Goal: Task Accomplishment & Management: Manage account settings

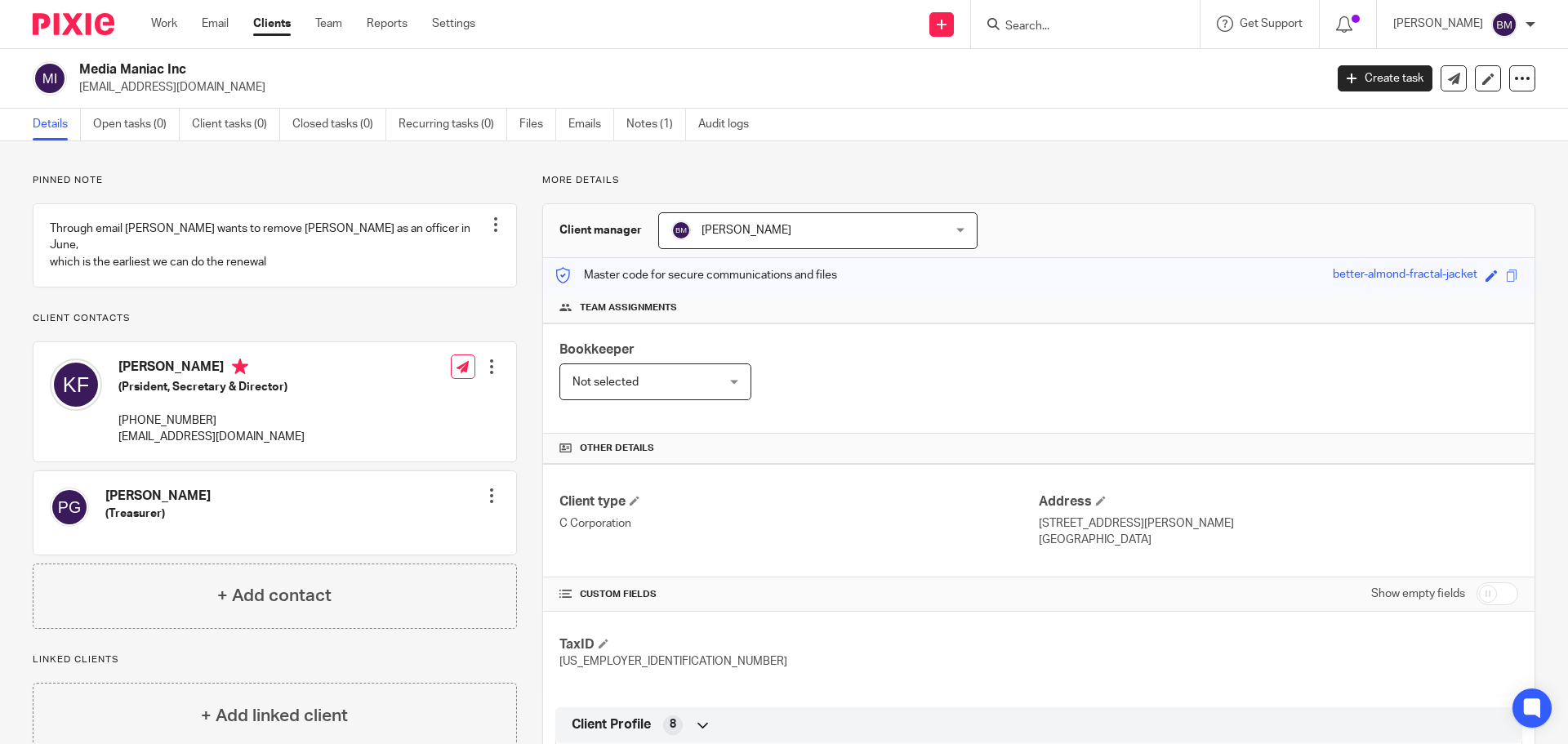
click at [485, 499] on div at bounding box center [492, 495] width 16 height 16
click at [392, 528] on link "Edit contact" at bounding box center [415, 532] width 156 height 24
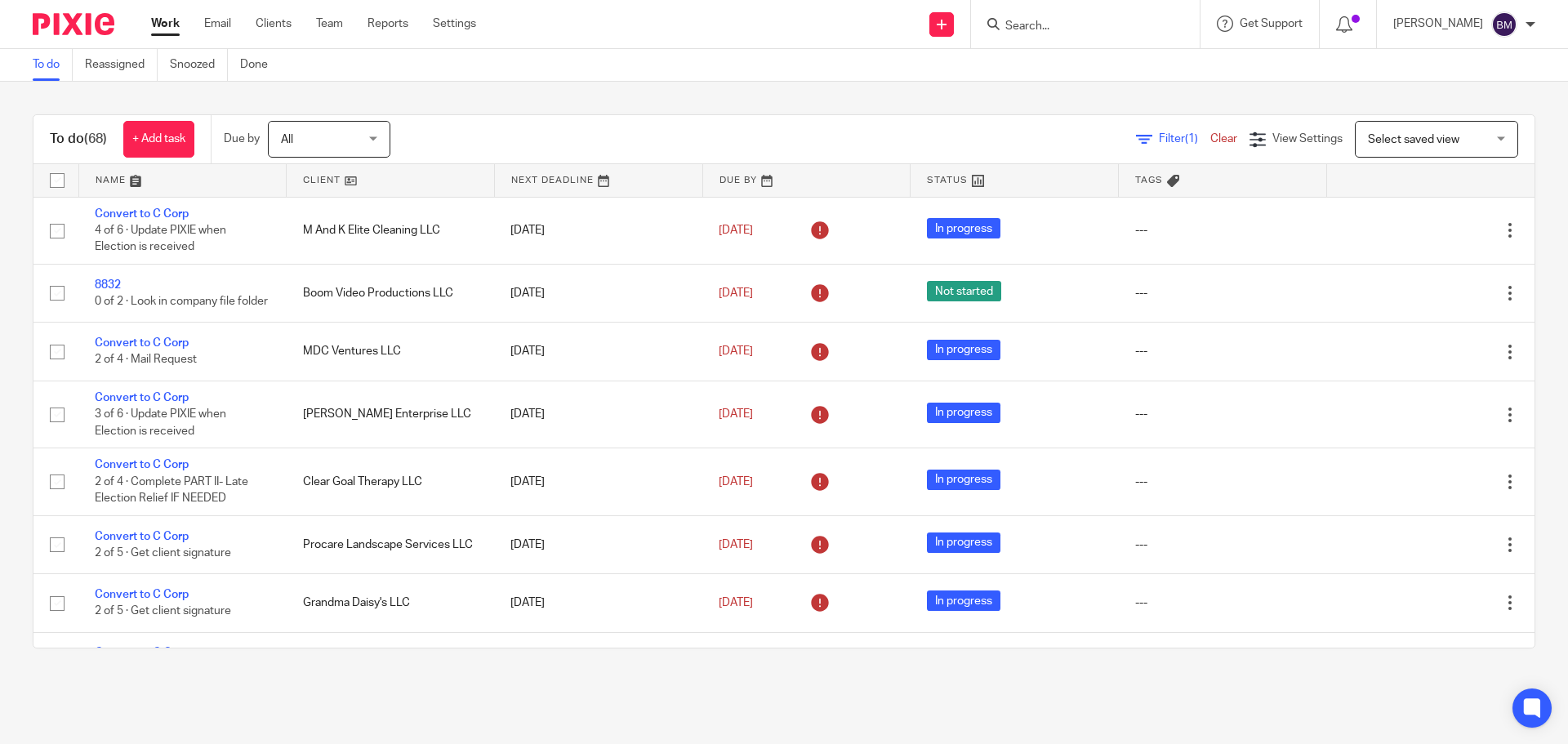
click at [1053, 27] on input "Search" at bounding box center [1078, 27] width 147 height 15
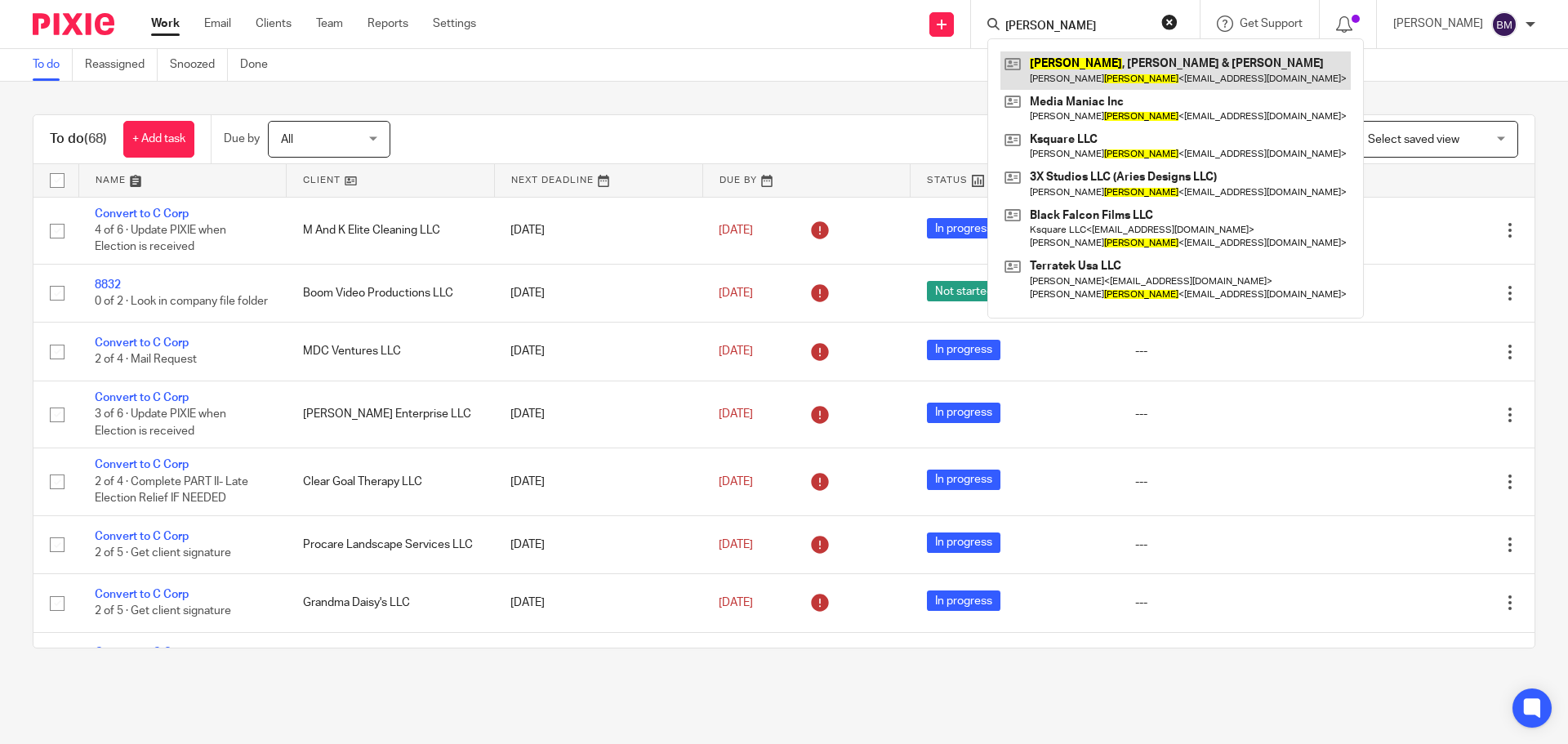
type input "ferguson"
click at [1102, 73] on link at bounding box center [1176, 70] width 351 height 37
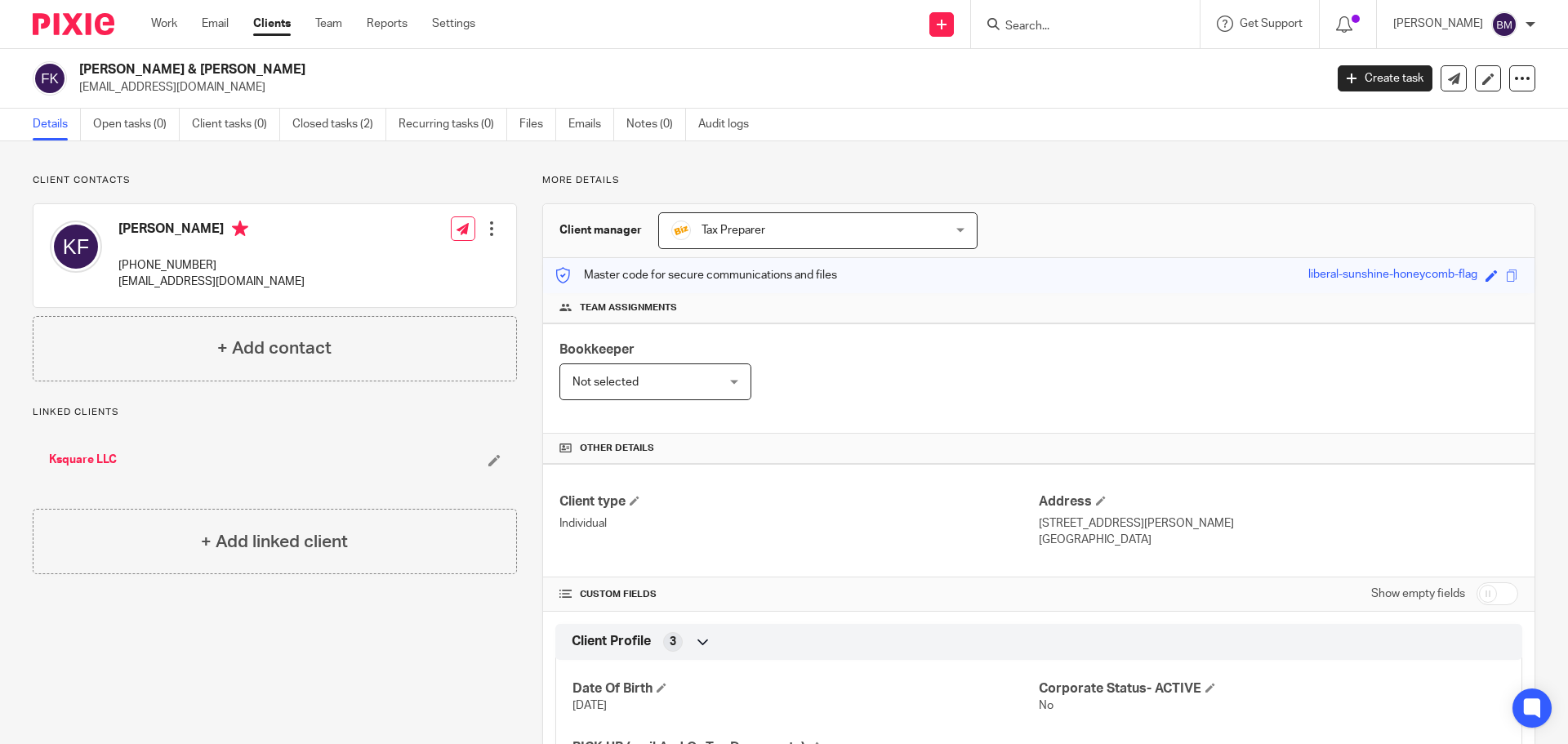
click at [1060, 22] on input "Search" at bounding box center [1078, 27] width 147 height 15
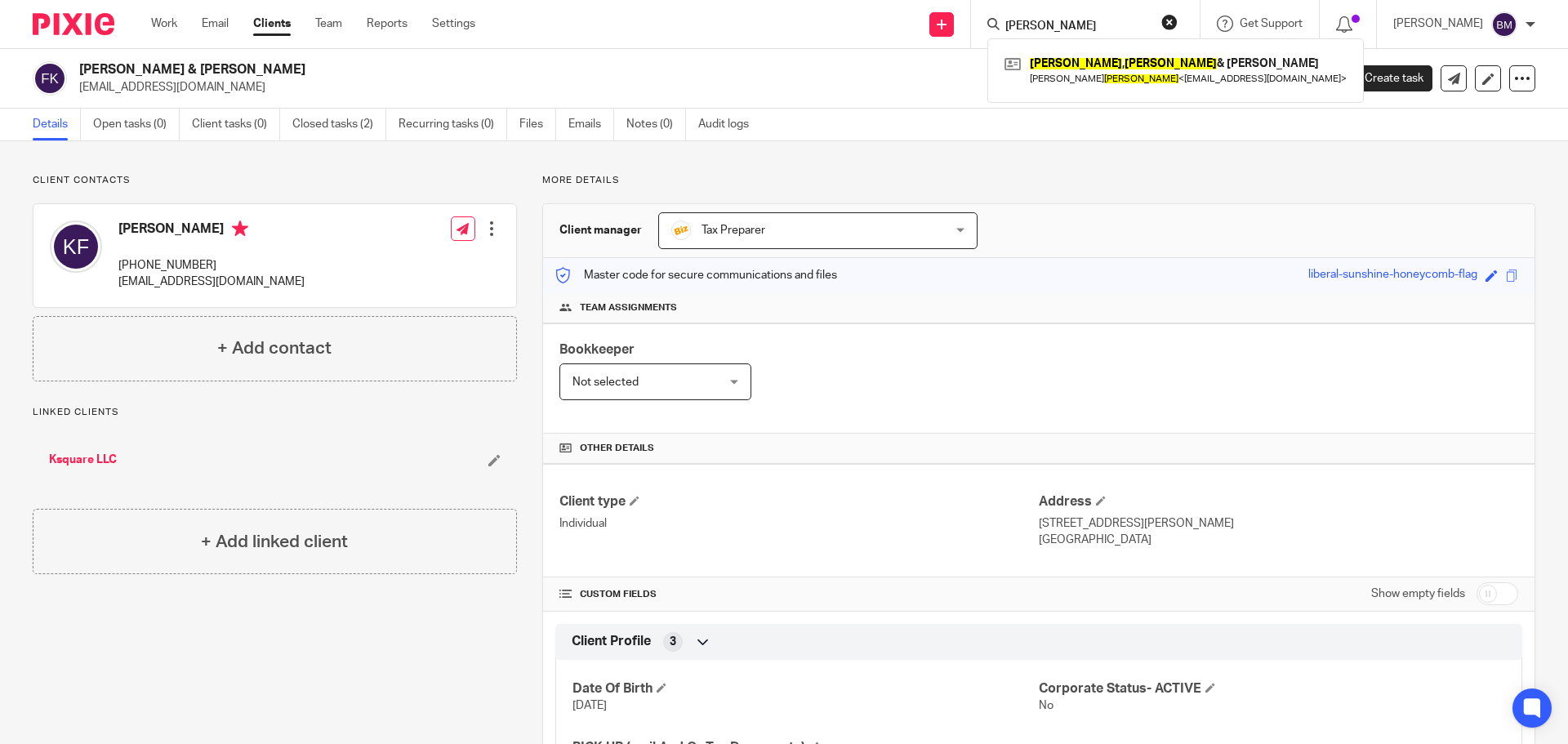
type input "[PERSON_NAME]"
click at [1178, 18] on button "reset" at bounding box center [1169, 22] width 16 height 16
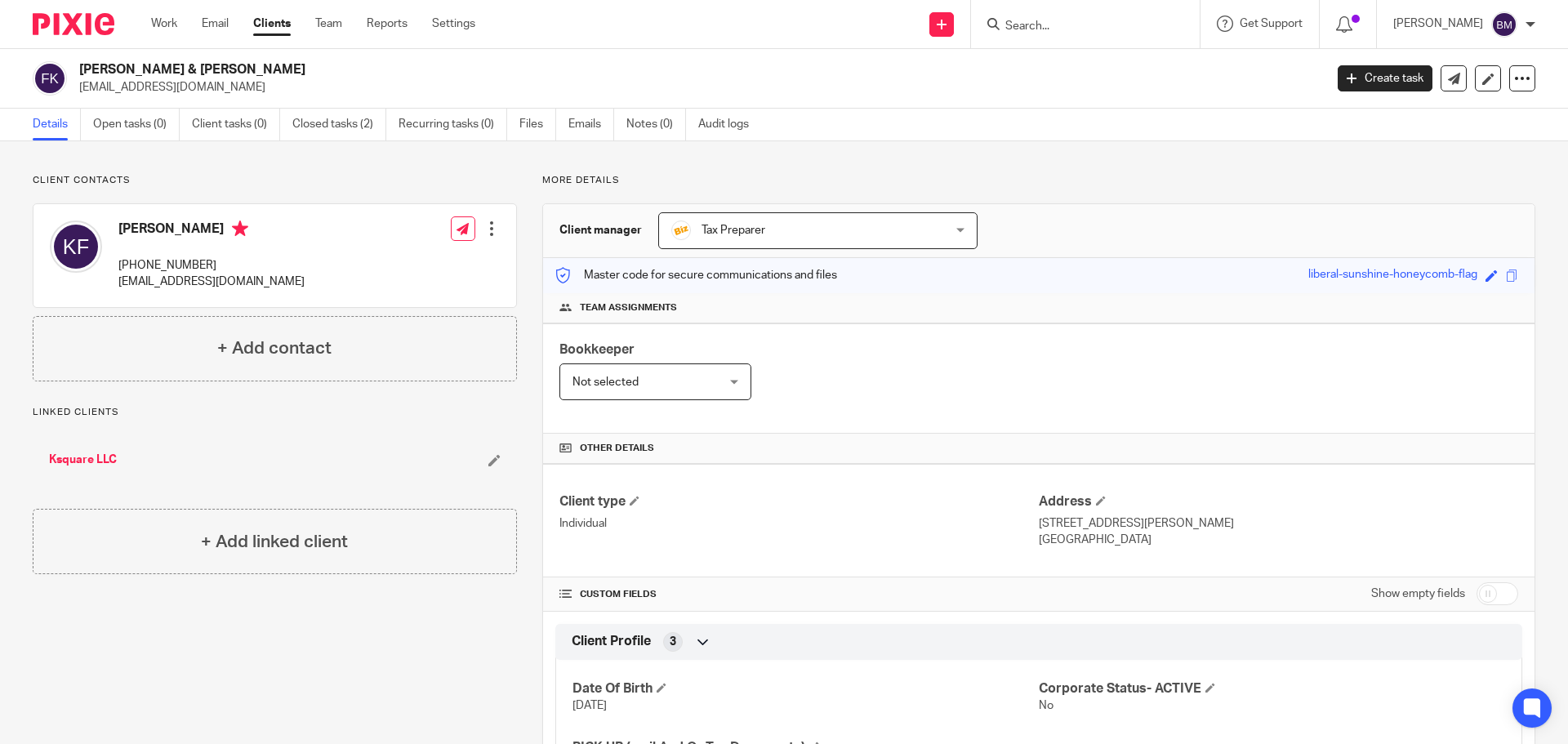
click at [1097, 17] on form at bounding box center [1091, 24] width 174 height 20
click at [1065, 29] on input "Search" at bounding box center [1078, 27] width 147 height 15
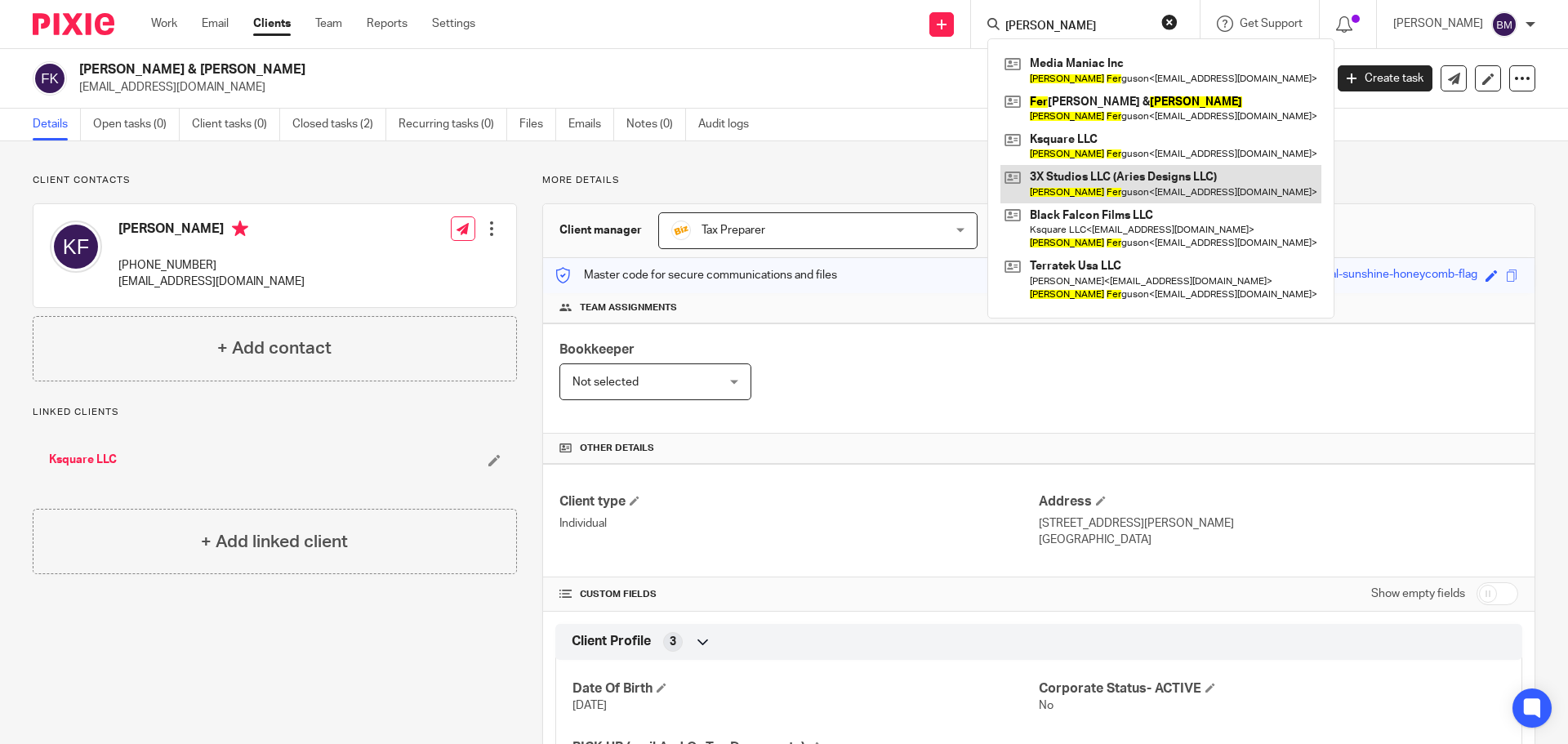
type input "kate fer"
click at [1130, 184] on link at bounding box center [1161, 184] width 321 height 37
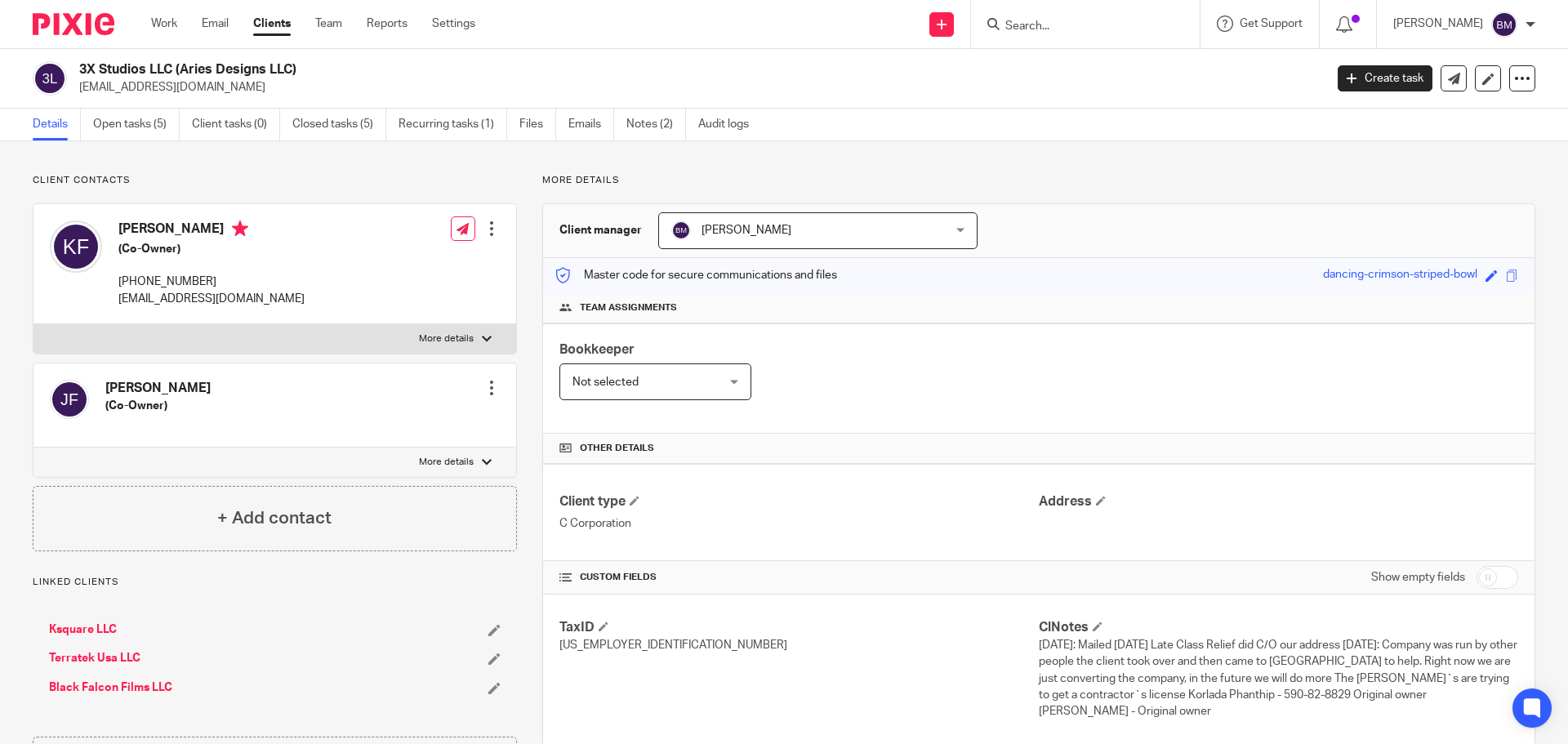
click at [281, 32] on link "Clients" at bounding box center [272, 23] width 37 height 16
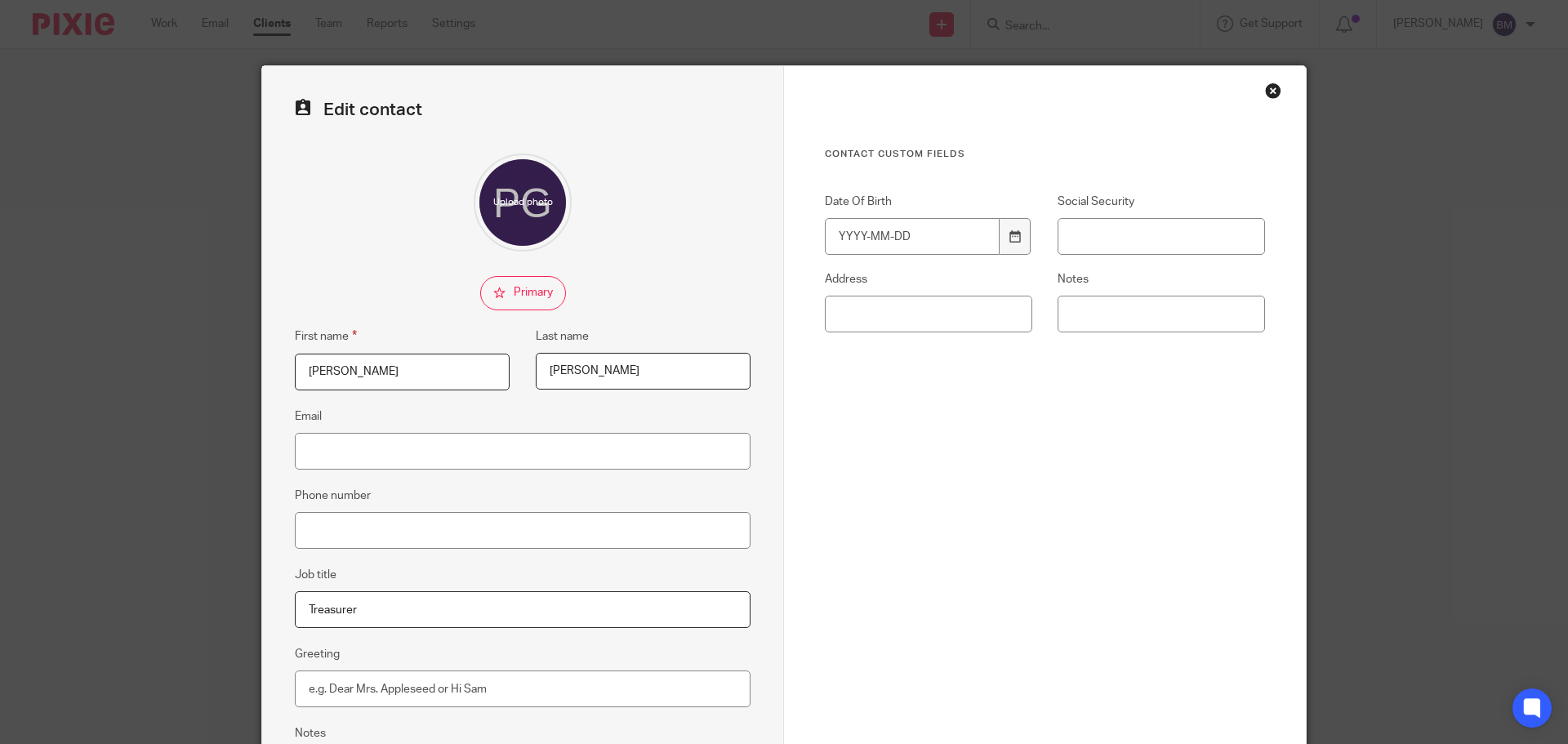
drag, startPoint x: 355, startPoint y: 369, endPoint x: 221, endPoint y: 338, distance: 137.5
click at [223, 338] on div "Edit contact First name Paulette Last name Goetz Email Phone number Job title T…" at bounding box center [784, 372] width 1568 height 744
click at [361, 604] on input "Treasurer" at bounding box center [522, 609] width 455 height 36
drag, startPoint x: 360, startPoint y: 607, endPoint x: 252, endPoint y: 592, distance: 109.0
click at [252, 592] on div "Edit contact First name Paulette Last name Goetz Email Phone number Job title T…" at bounding box center [784, 372] width 1568 height 744
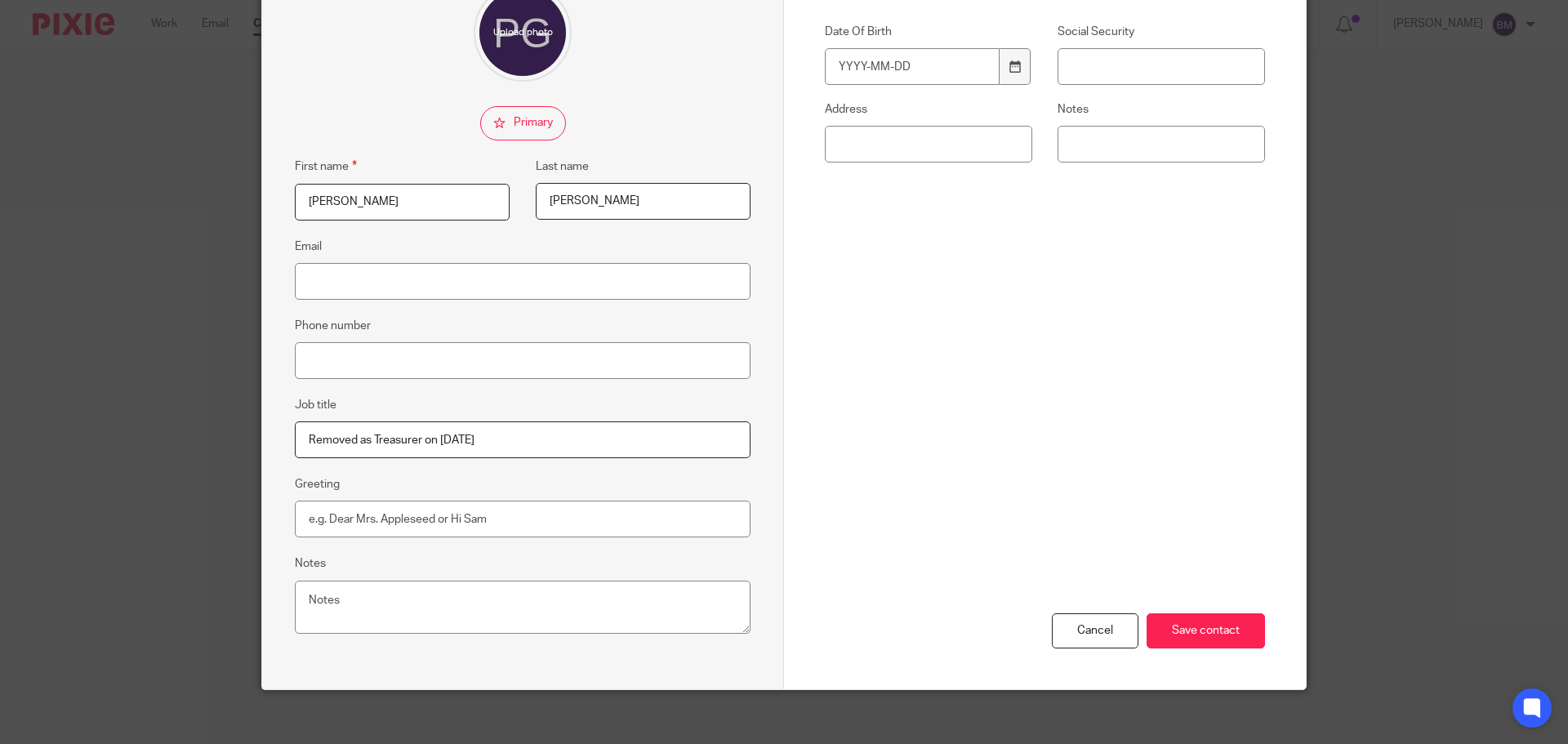
scroll to position [181, 0]
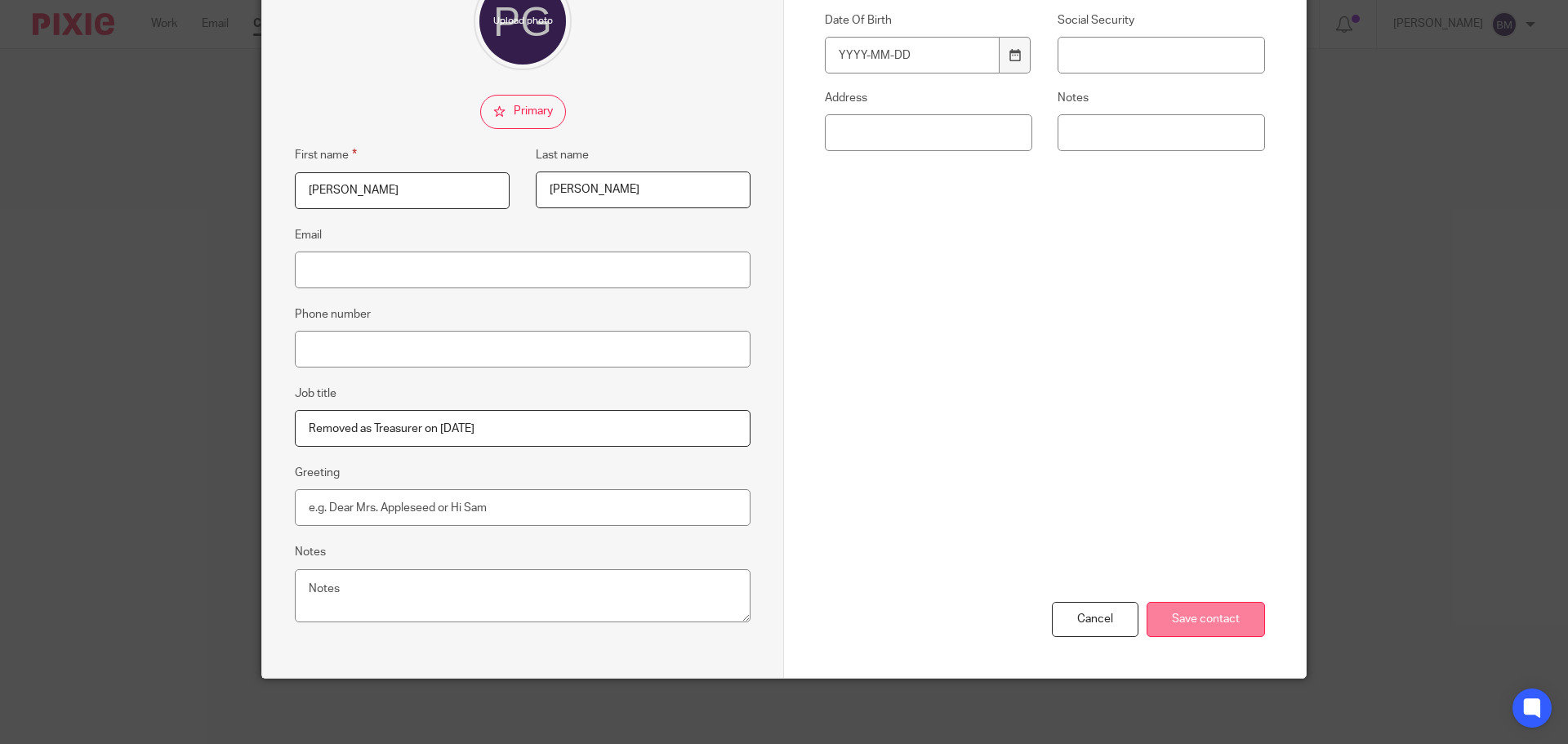
click at [1189, 625] on input "Save contact" at bounding box center [1206, 620] width 118 height 36
click at [506, 428] on input "Removed as Treasurer on 8/25/25" at bounding box center [522, 428] width 455 height 36
type input "Removed as Treasurer on 8/25/25 and replaced by James"
click at [1193, 620] on input "Save contact" at bounding box center [1206, 620] width 118 height 36
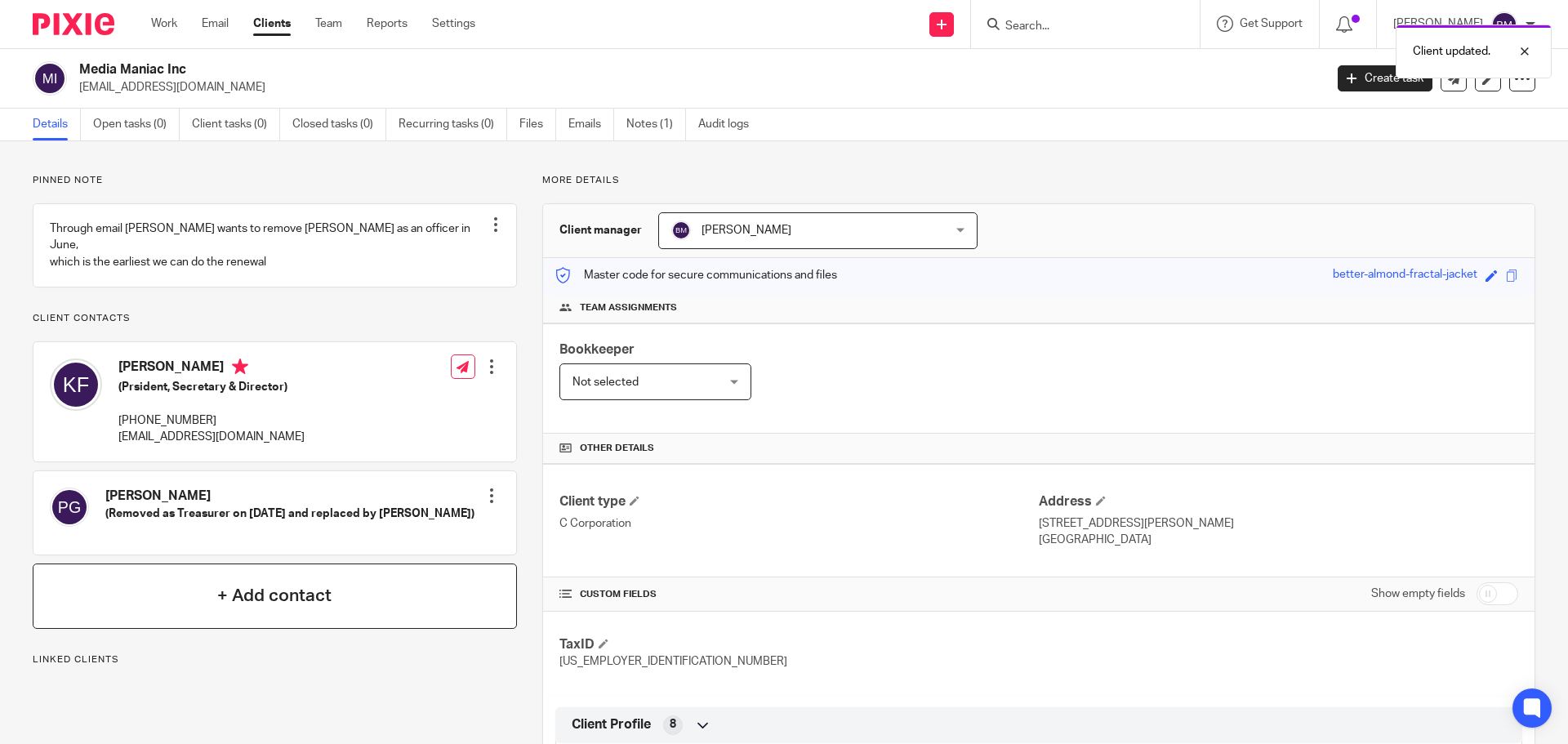
click at [279, 600] on h4 "+ Add contact" at bounding box center [274, 596] width 115 height 26
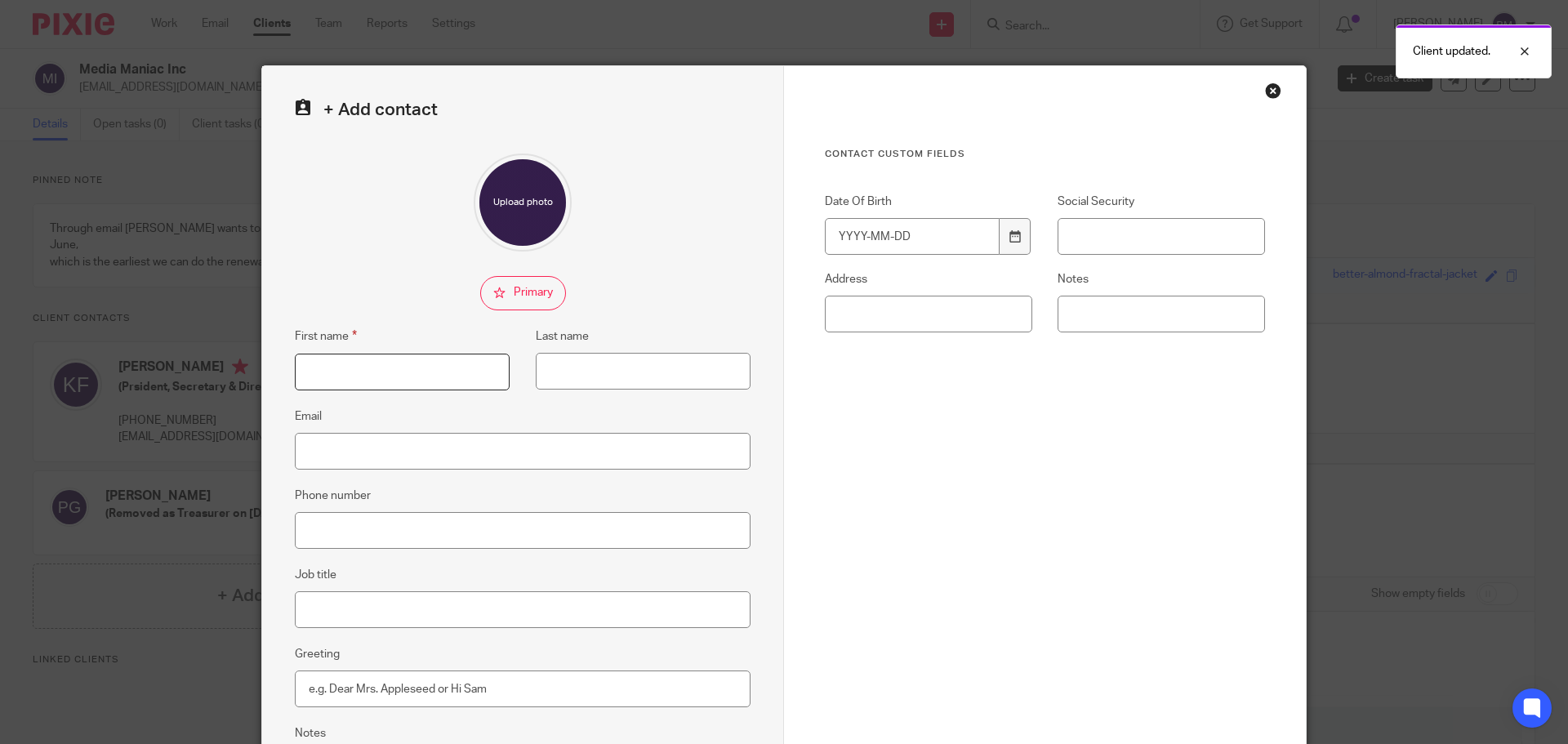
click at [330, 376] on input "First name" at bounding box center [402, 371] width 215 height 36
type input "[PERSON_NAME]"
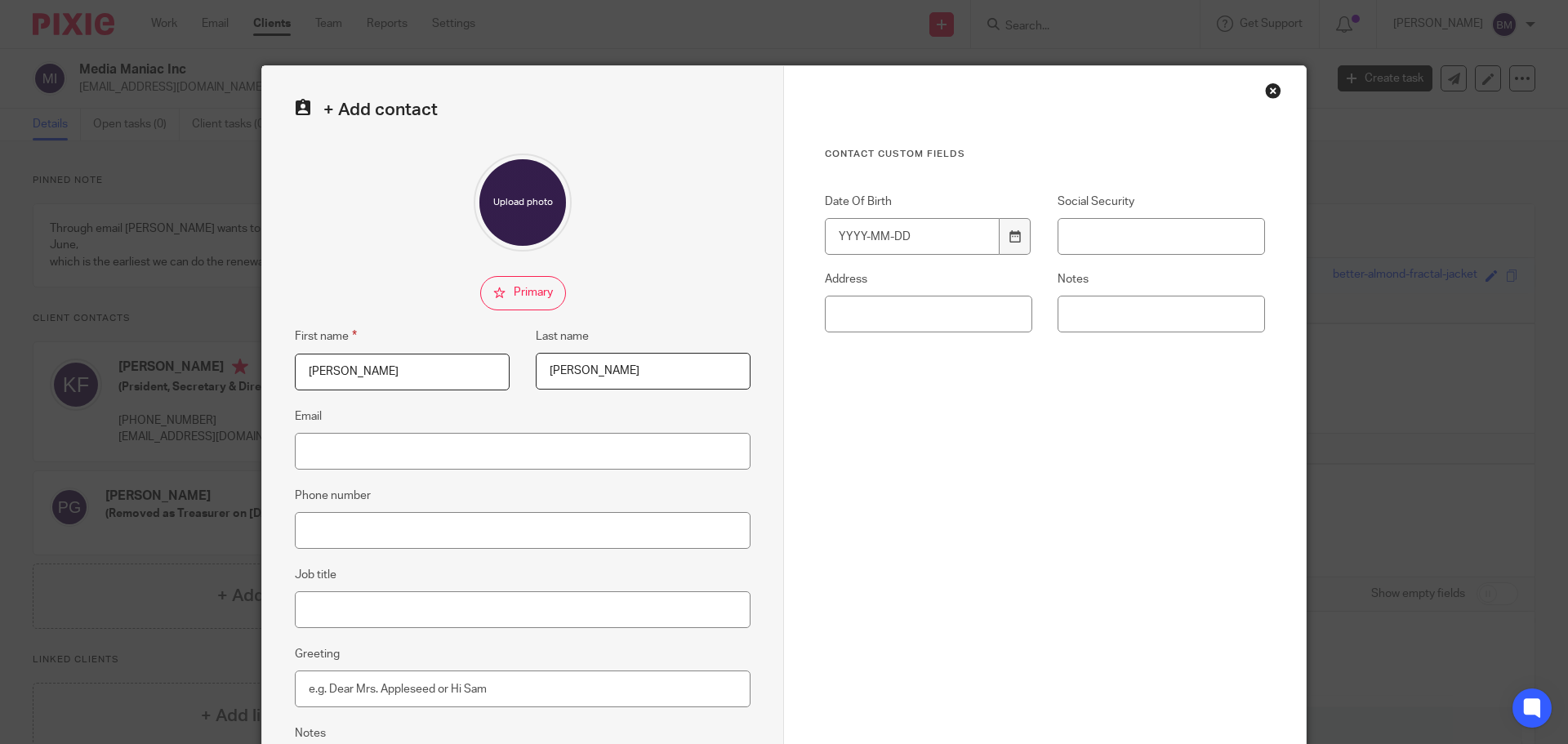
type input "[PERSON_NAME]"
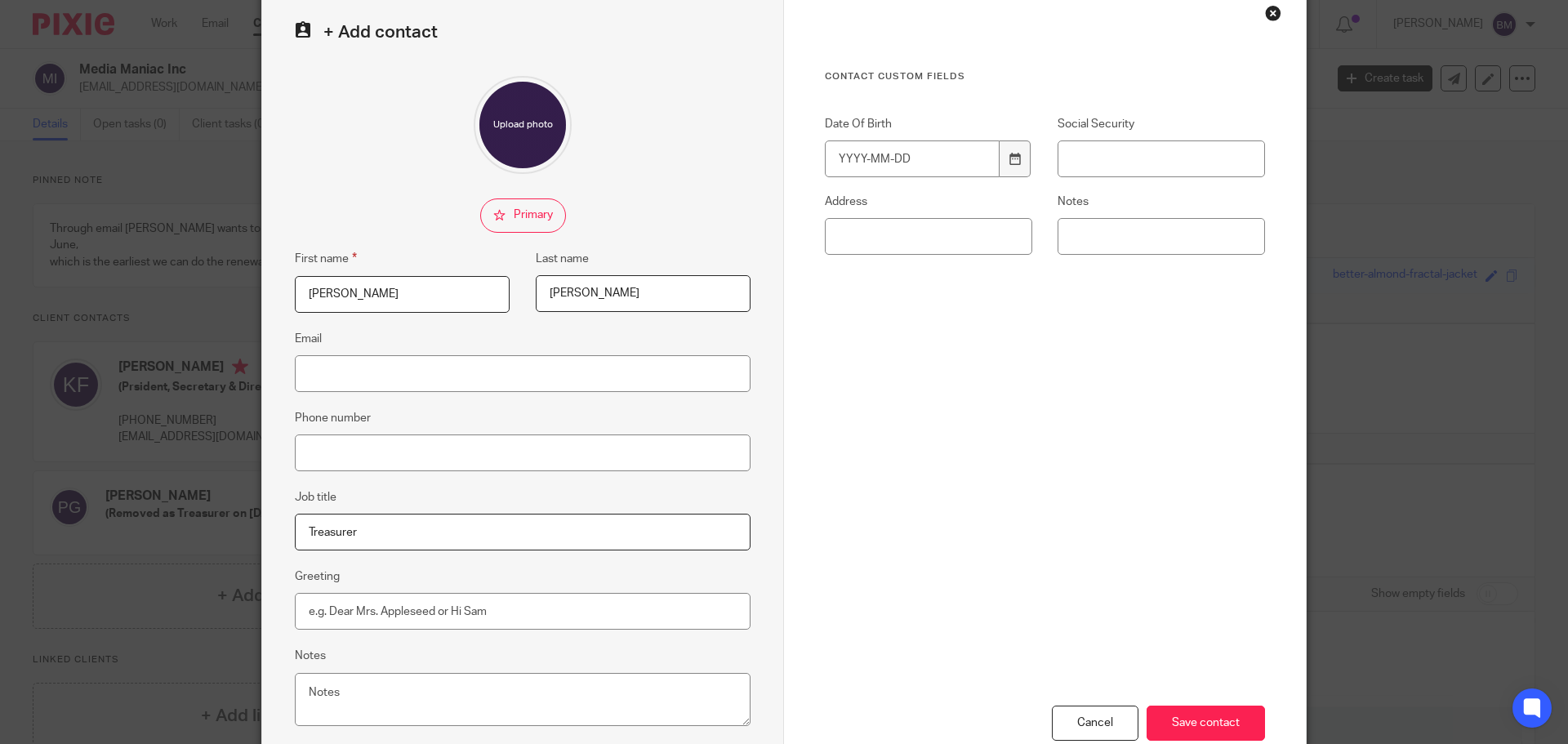
scroll to position [181, 0]
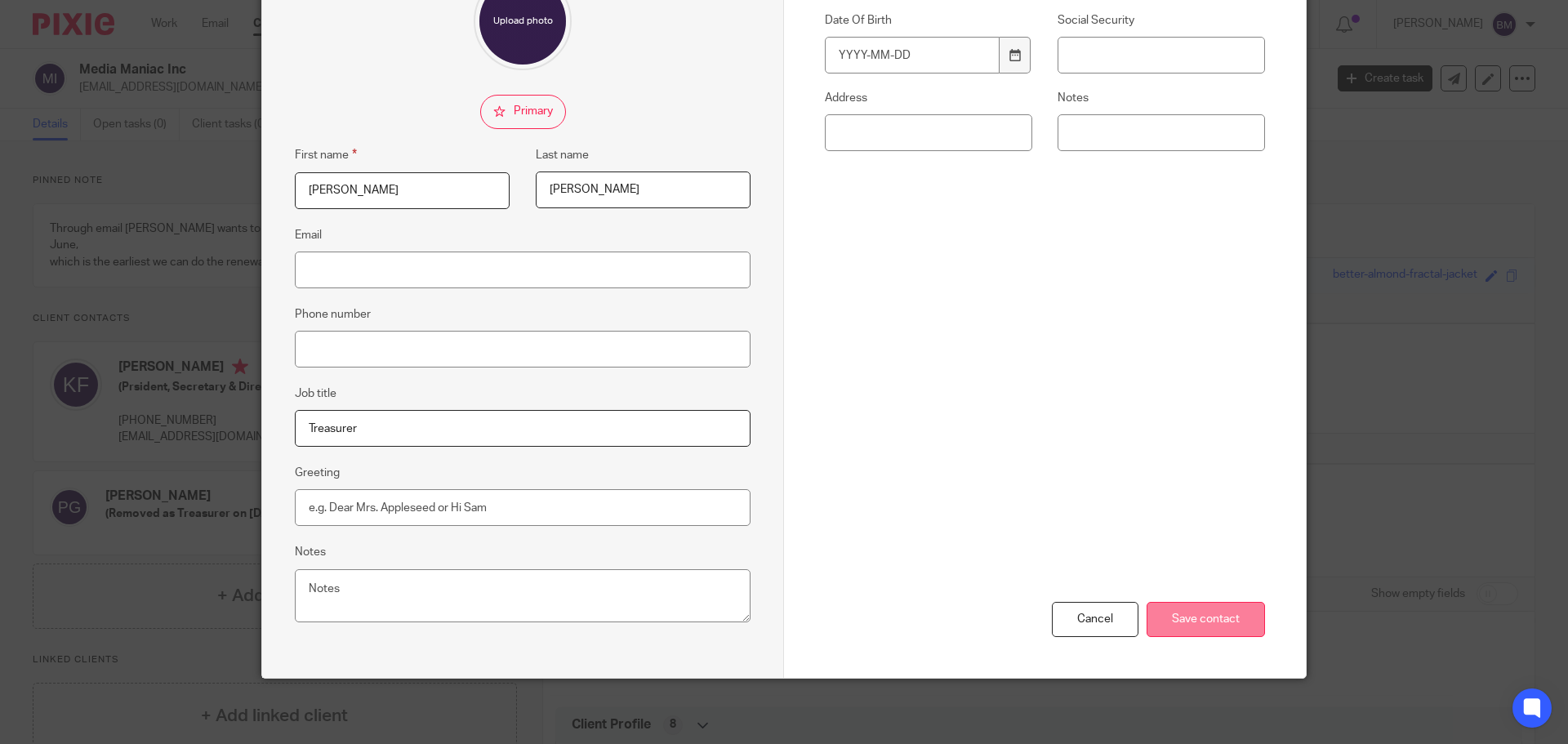
type input "Treasurer"
click at [1188, 619] on input "Save contact" at bounding box center [1206, 620] width 118 height 36
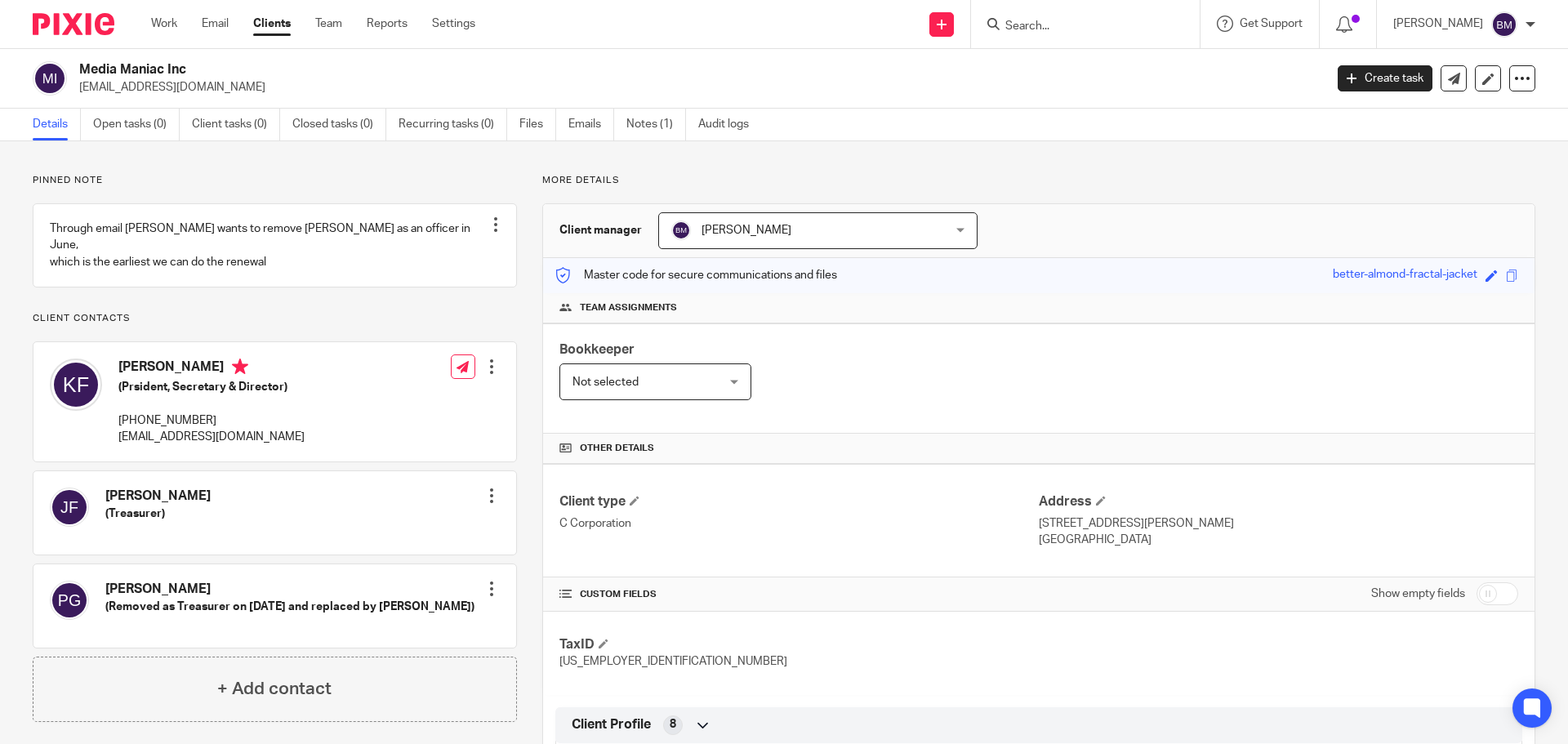
click at [1494, 598] on input "checkbox" at bounding box center [1497, 594] width 42 height 23
checkbox input "true"
click at [652, 130] on link "Notes (1)" at bounding box center [656, 124] width 59 height 32
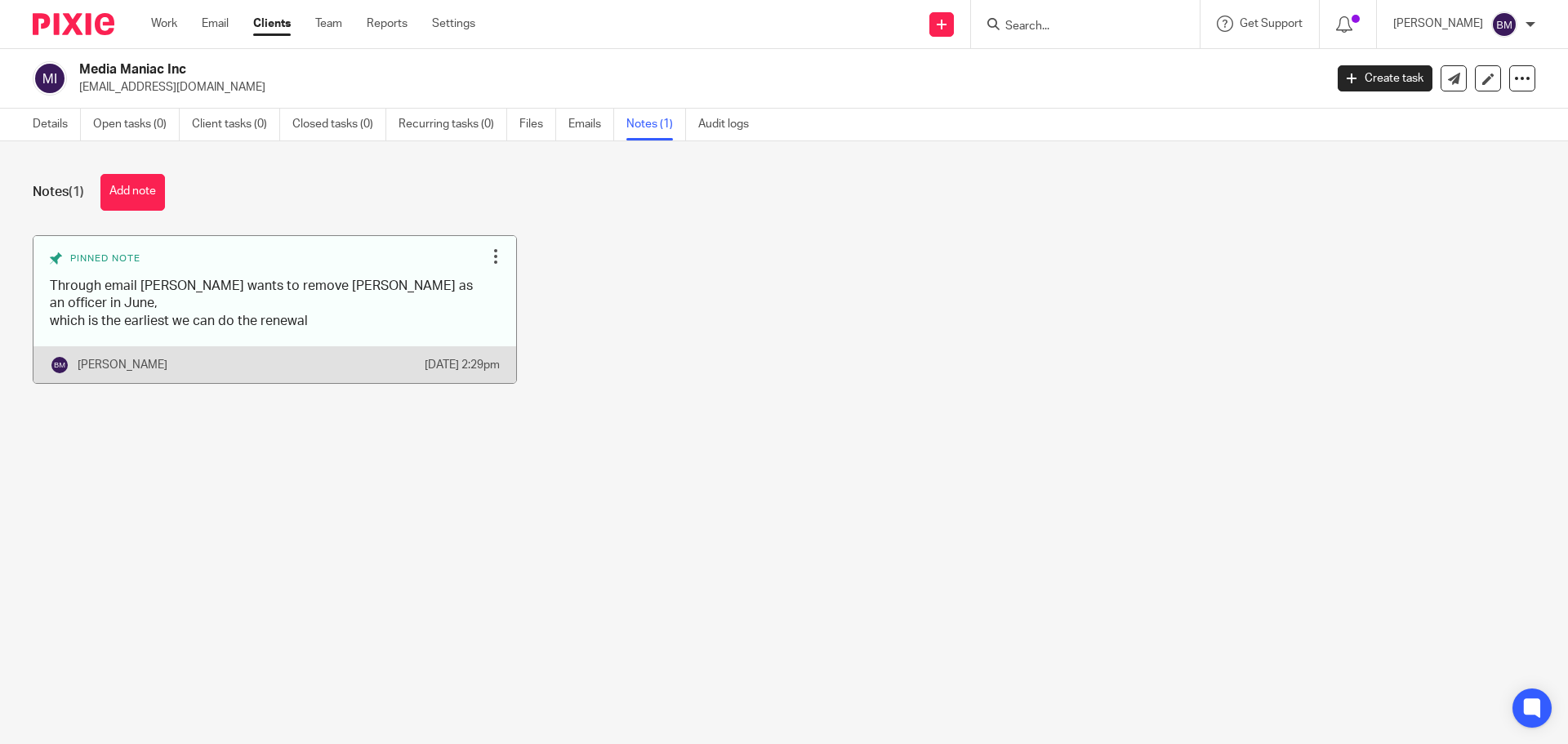
click at [487, 260] on div at bounding box center [495, 257] width 16 height 16
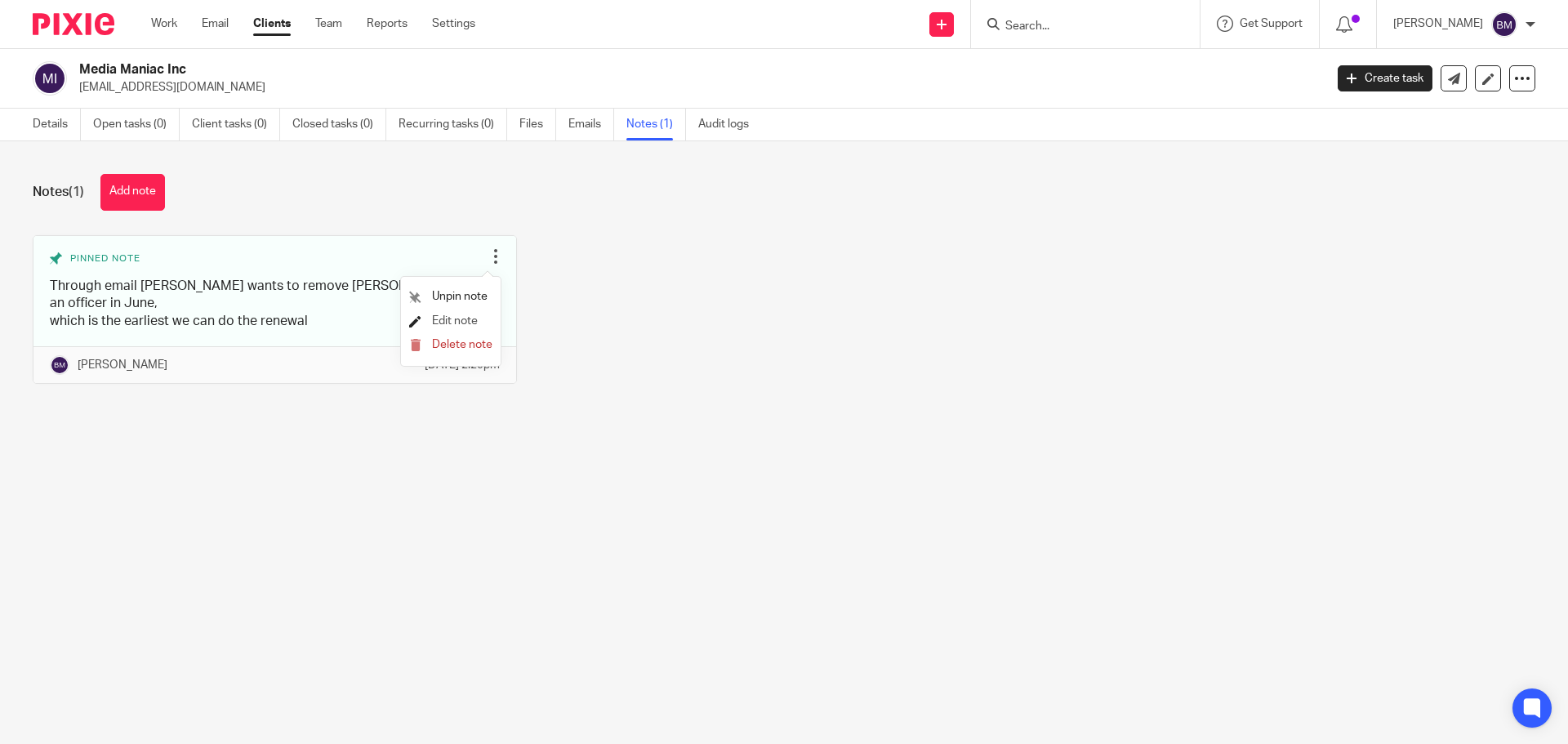
click at [447, 321] on span "Edit note" at bounding box center [455, 321] width 46 height 12
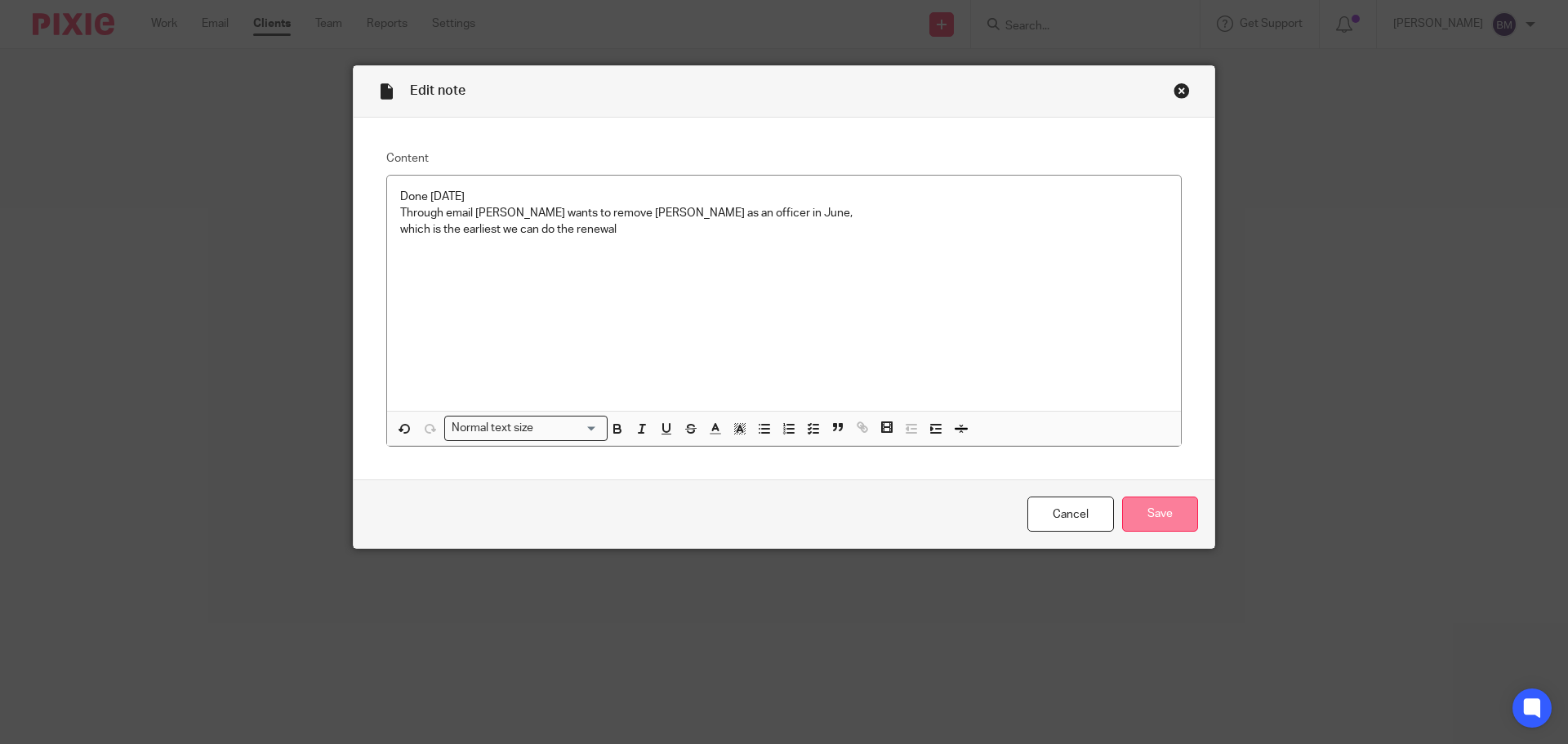
click at [1139, 509] on input "Save" at bounding box center [1160, 514] width 76 height 36
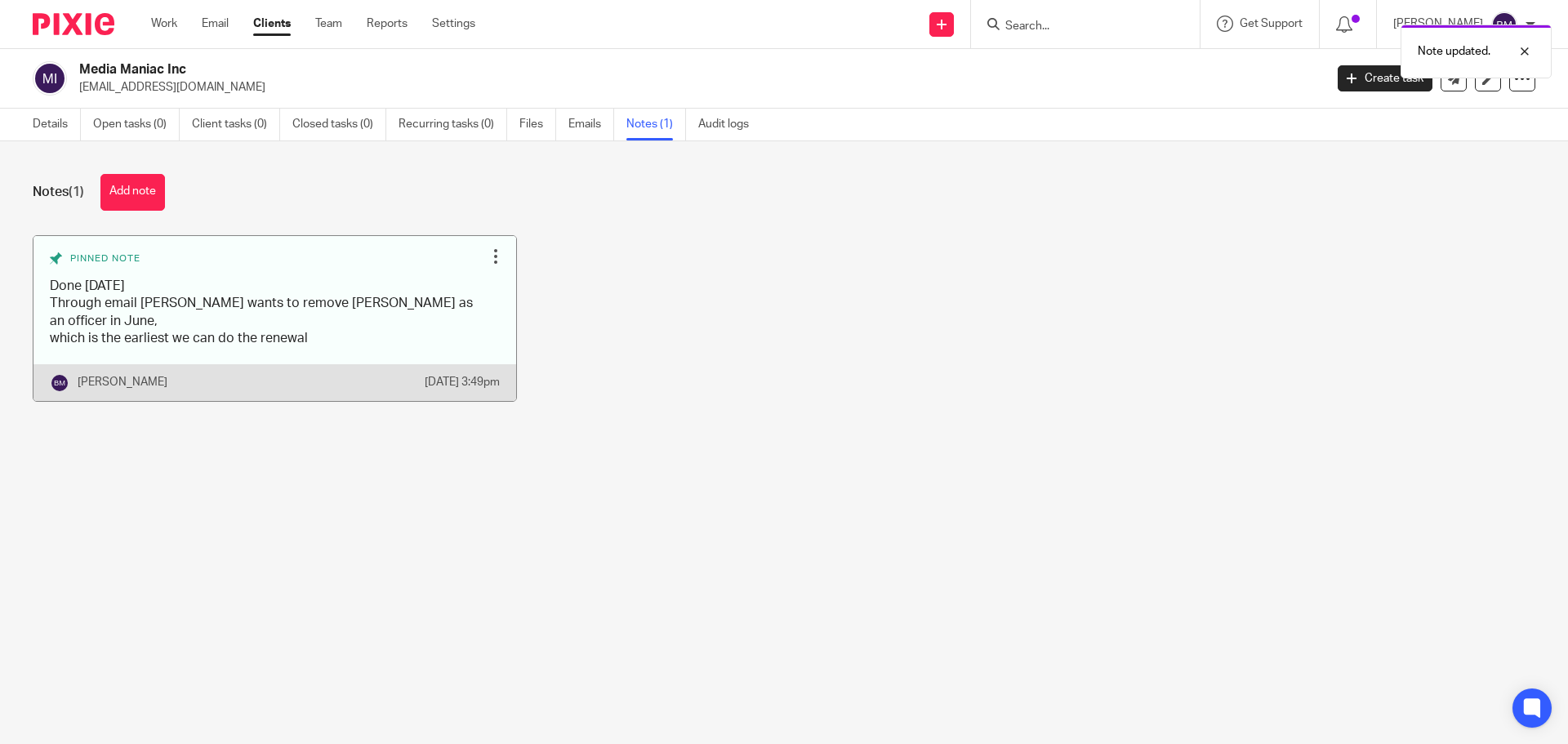
click at [487, 258] on div at bounding box center [495, 257] width 16 height 16
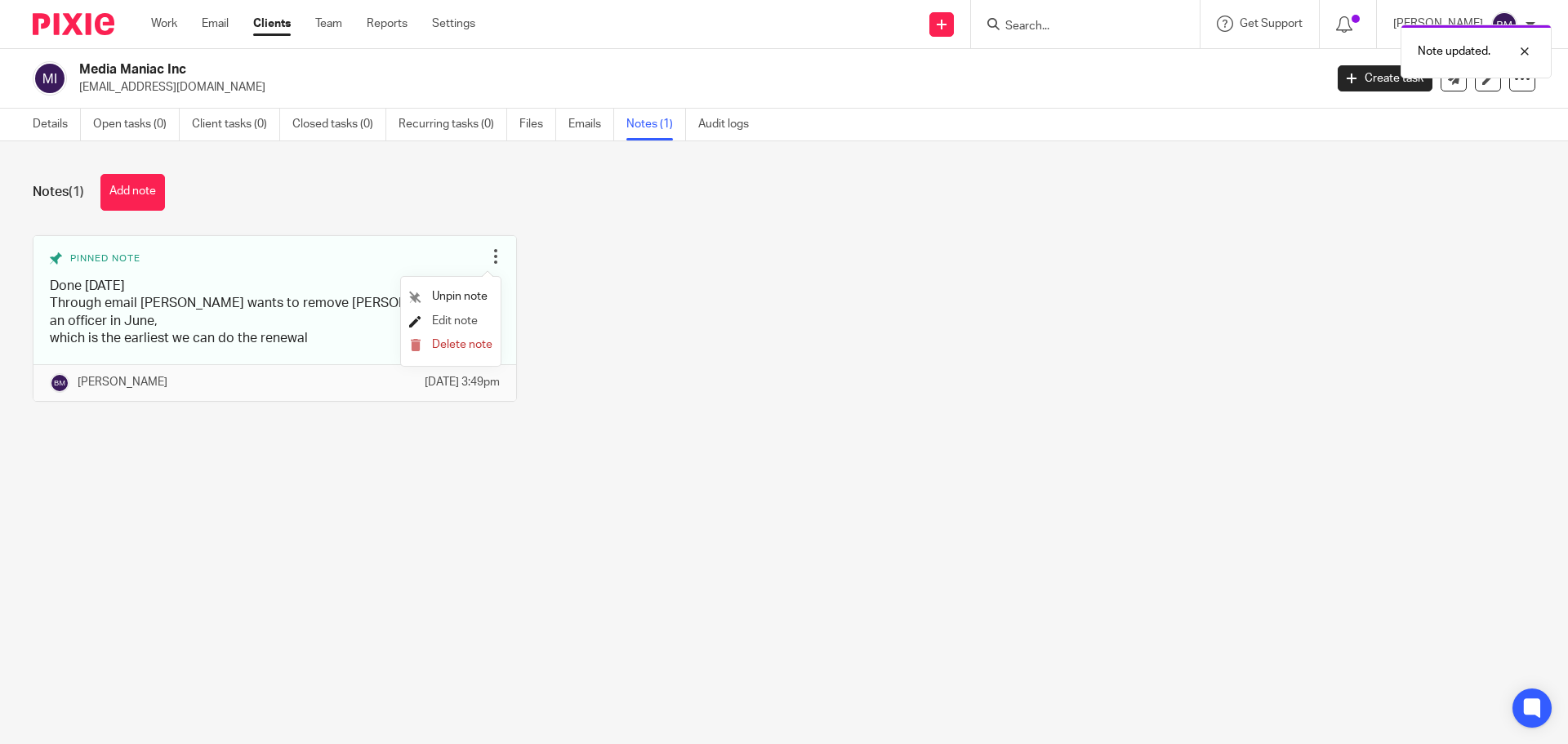
click at [457, 321] on span "Edit note" at bounding box center [455, 321] width 46 height 12
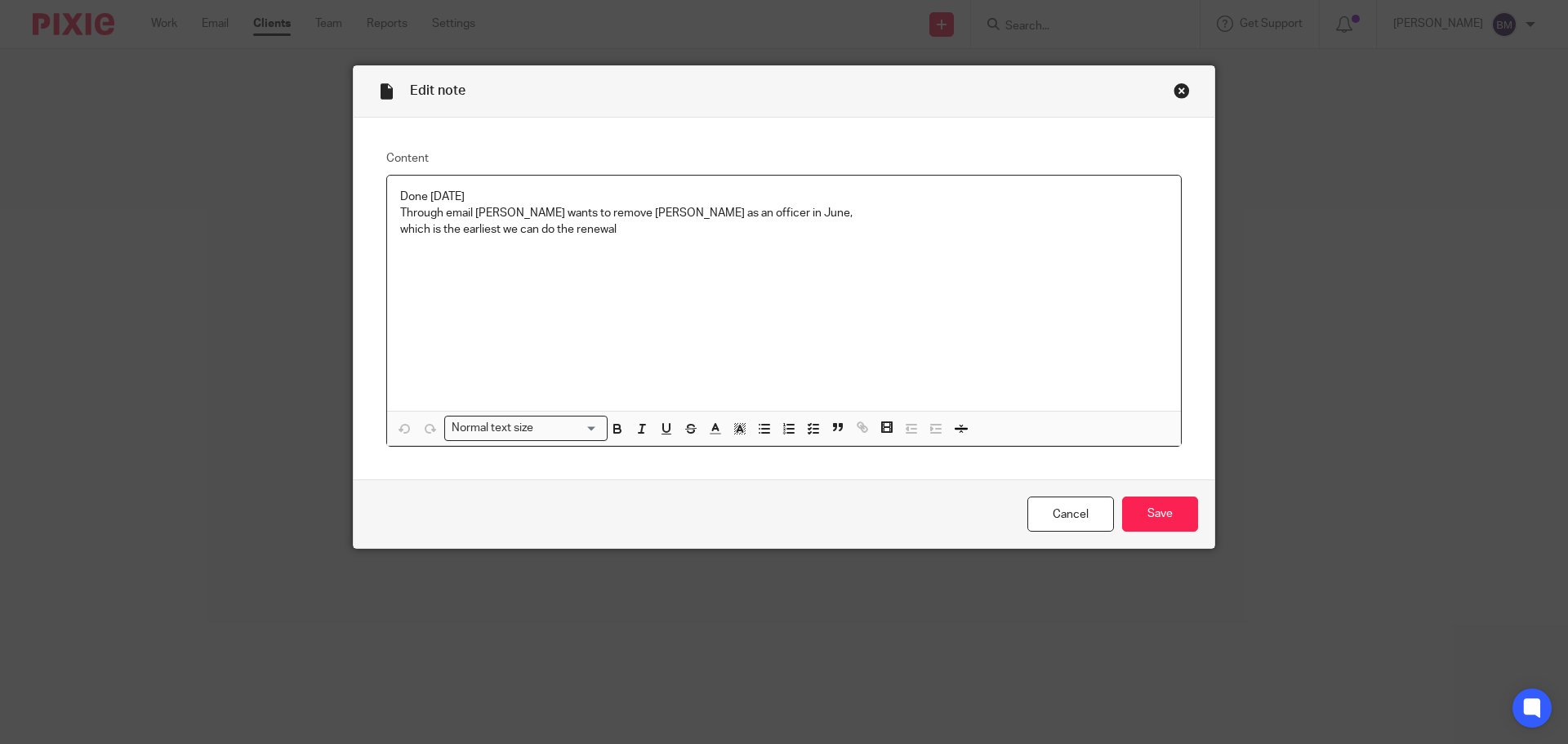
click at [479, 194] on p "Done 8/25/25" at bounding box center [784, 196] width 768 height 16
click at [1158, 511] on input "Save" at bounding box center [1160, 514] width 76 height 36
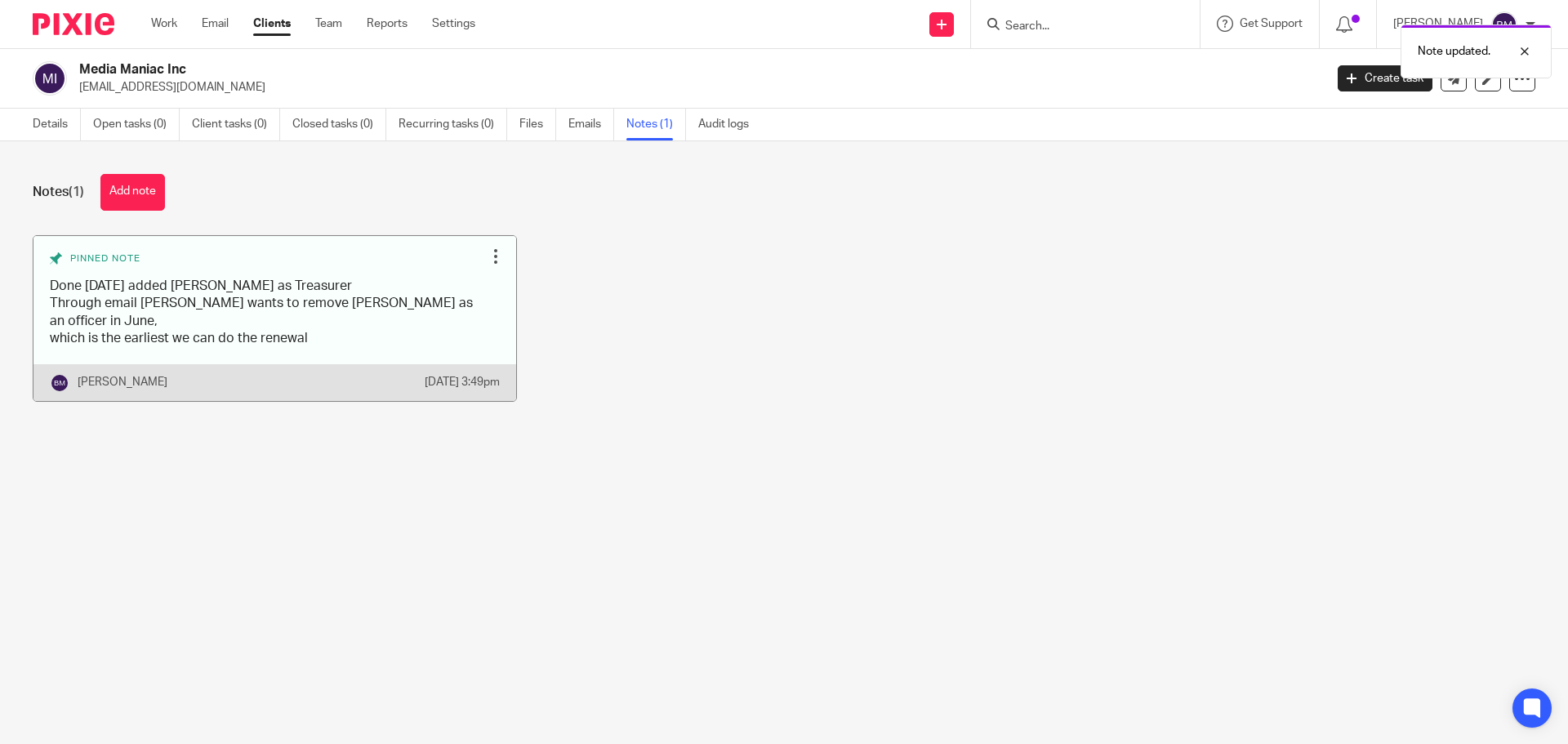
click at [495, 258] on div at bounding box center [495, 257] width 16 height 16
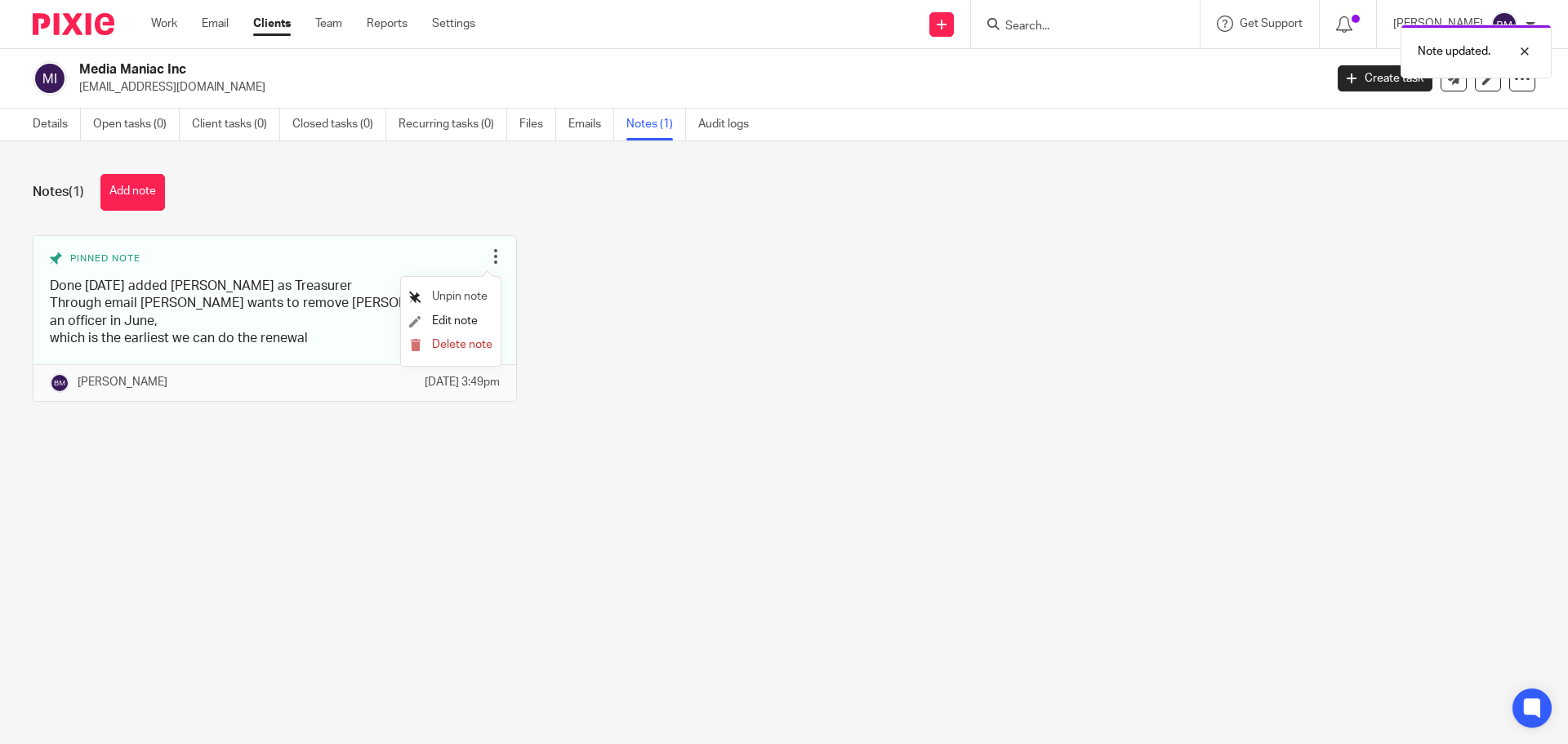
click at [454, 295] on span "Unpin note" at bounding box center [460, 296] width 56 height 12
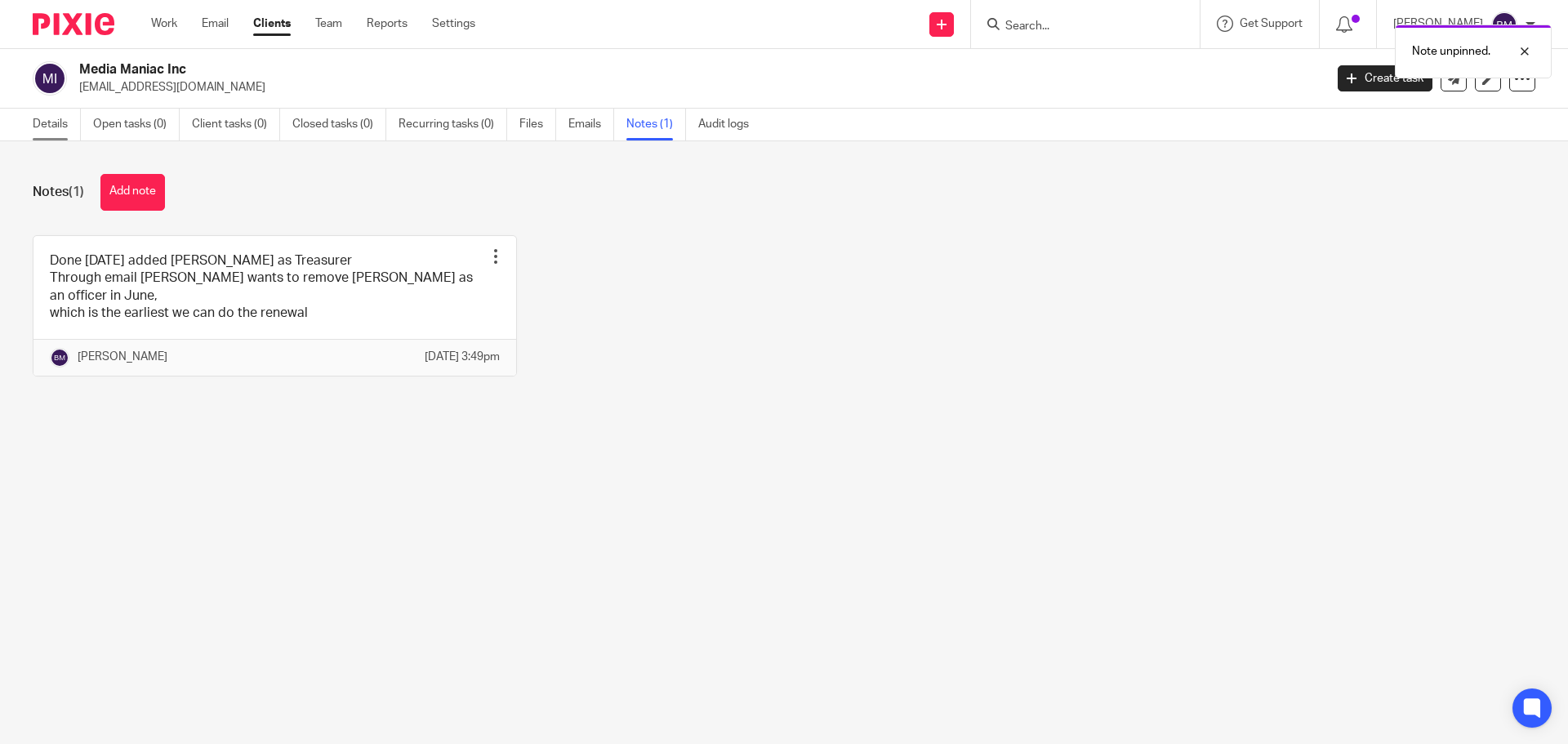
click at [46, 126] on link "Details" at bounding box center [57, 124] width 48 height 32
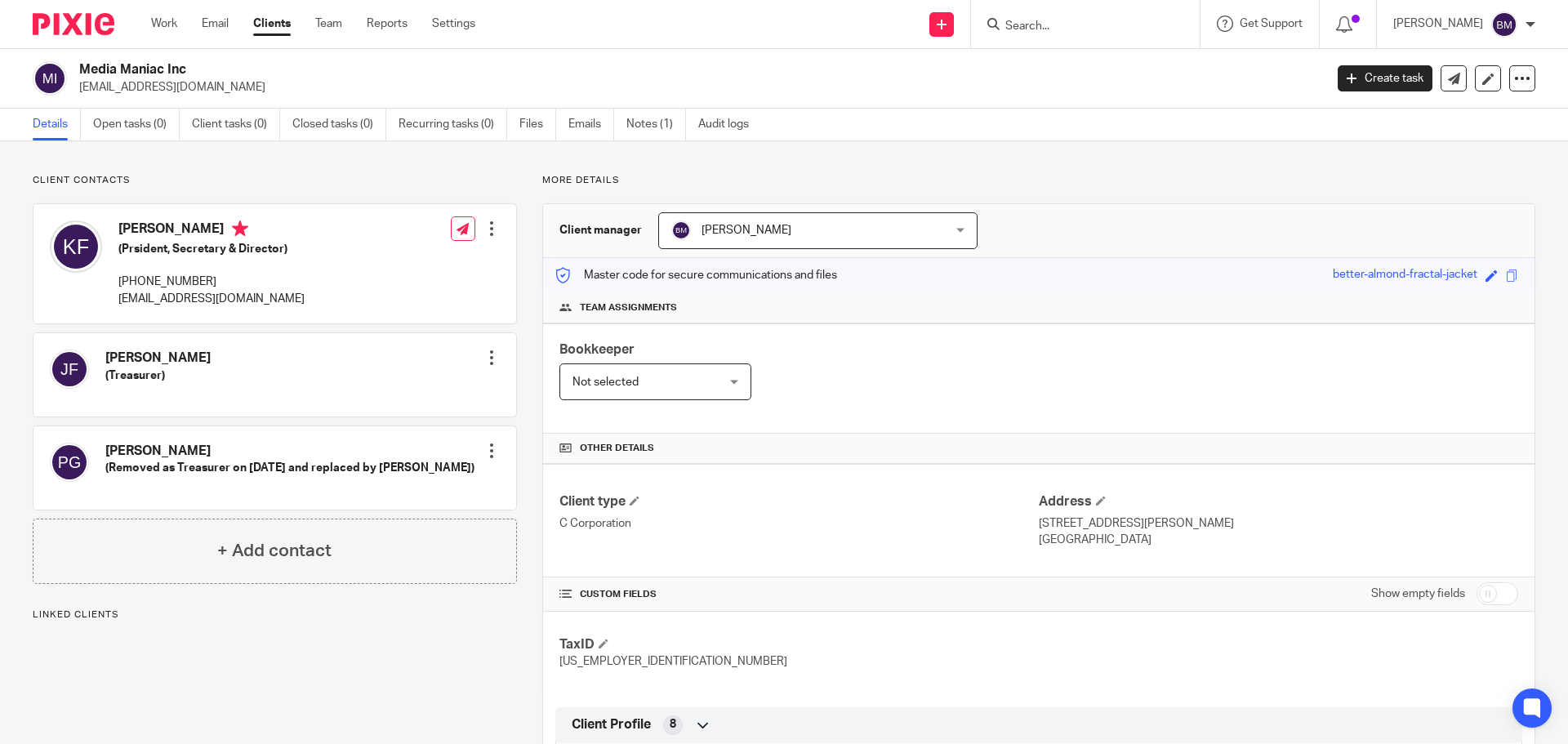
click at [1487, 596] on input "checkbox" at bounding box center [1497, 594] width 42 height 23
checkbox input "true"
drag, startPoint x: 272, startPoint y: 20, endPoint x: 292, endPoint y: 2, distance: 26.9
click at [272, 19] on link "Clients" at bounding box center [272, 23] width 37 height 16
